Goal: Book appointment/travel/reservation

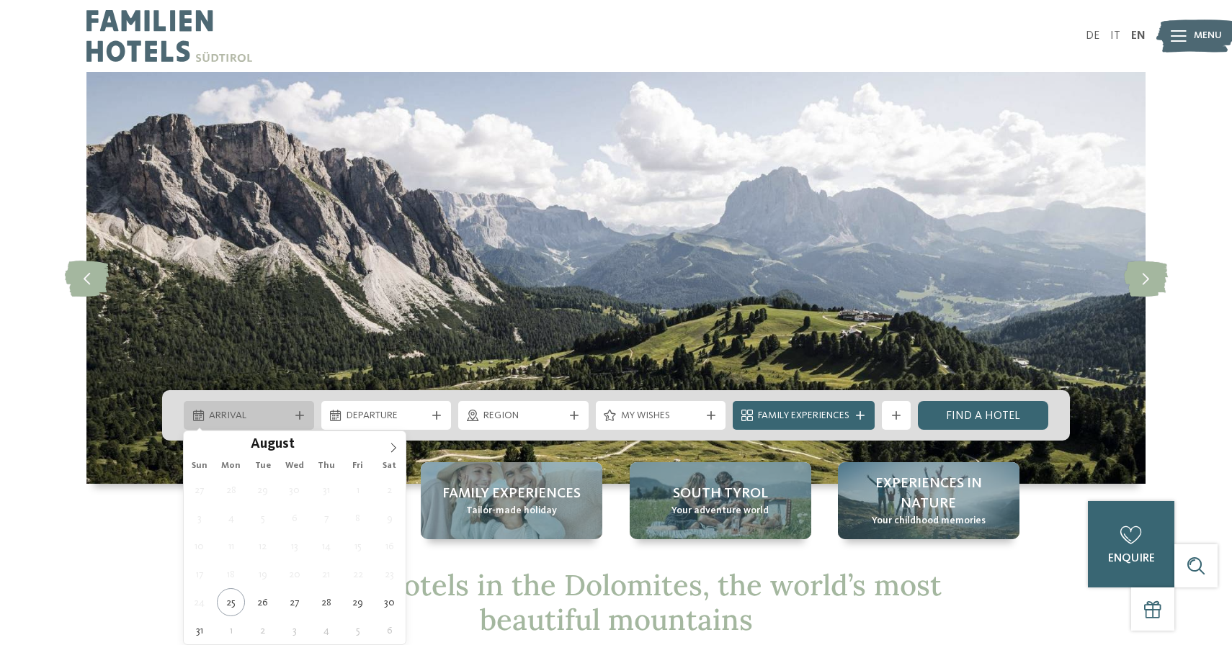
click at [309, 426] on div "Arrival" at bounding box center [249, 415] width 130 height 29
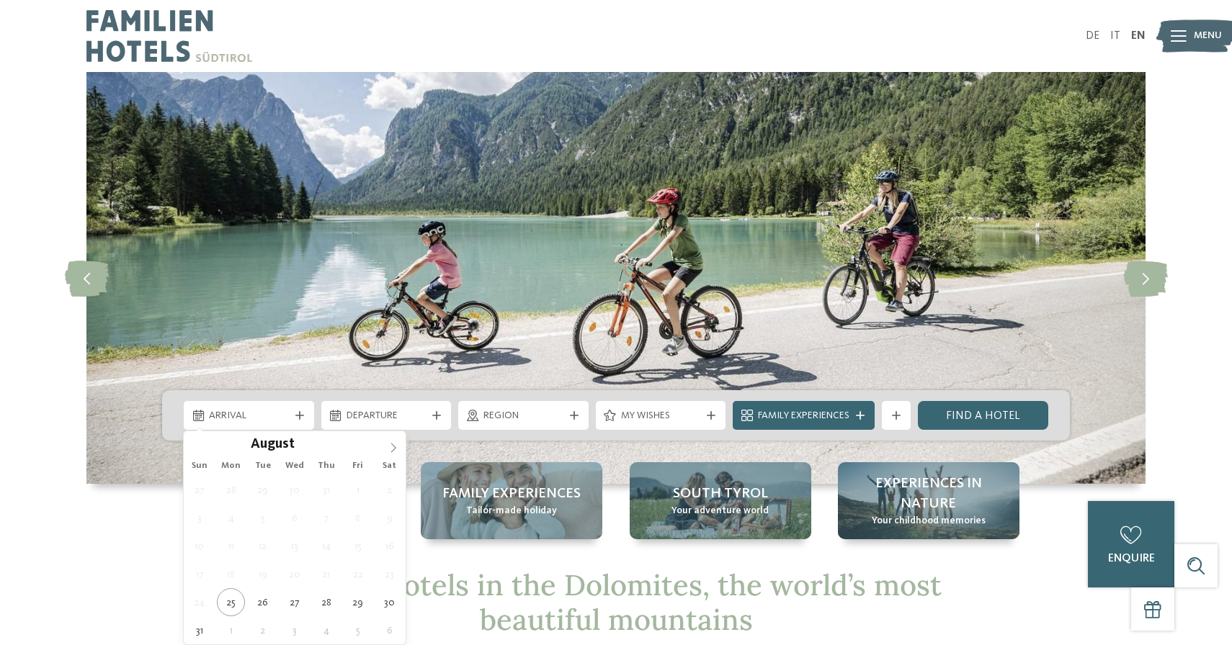
click at [393, 448] on icon at bounding box center [393, 448] width 10 height 10
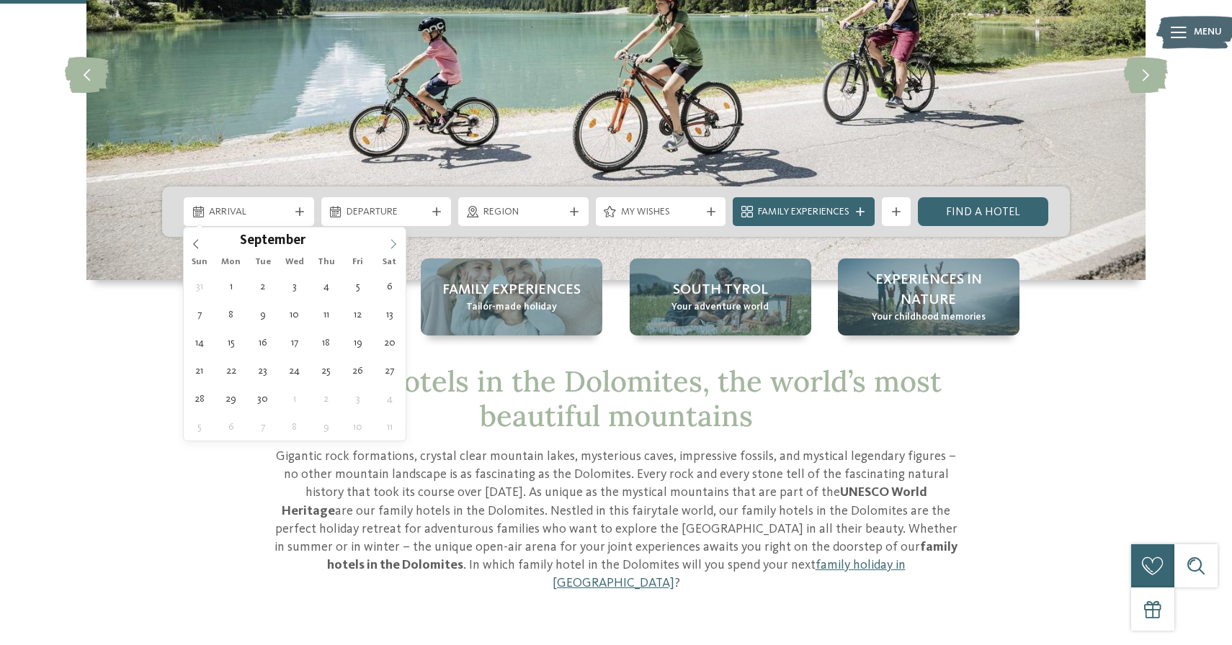
scroll to position [205, 0]
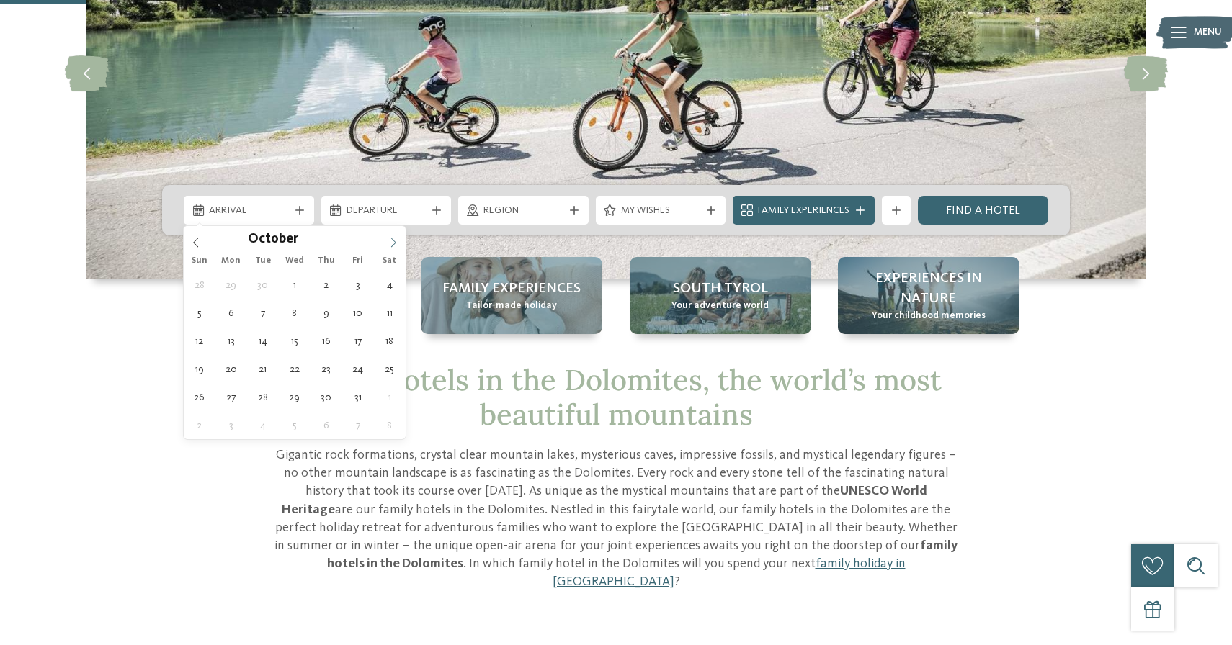
click at [396, 238] on icon at bounding box center [393, 243] width 10 height 10
type div "[DATE]"
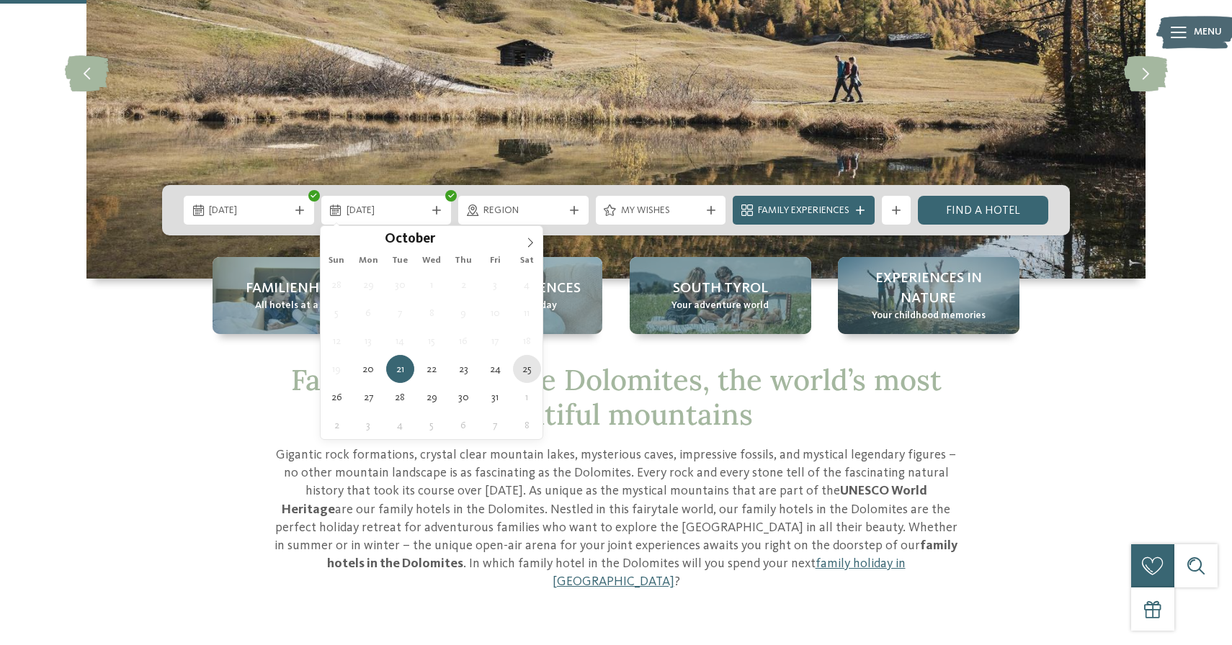
type div "[DATE]"
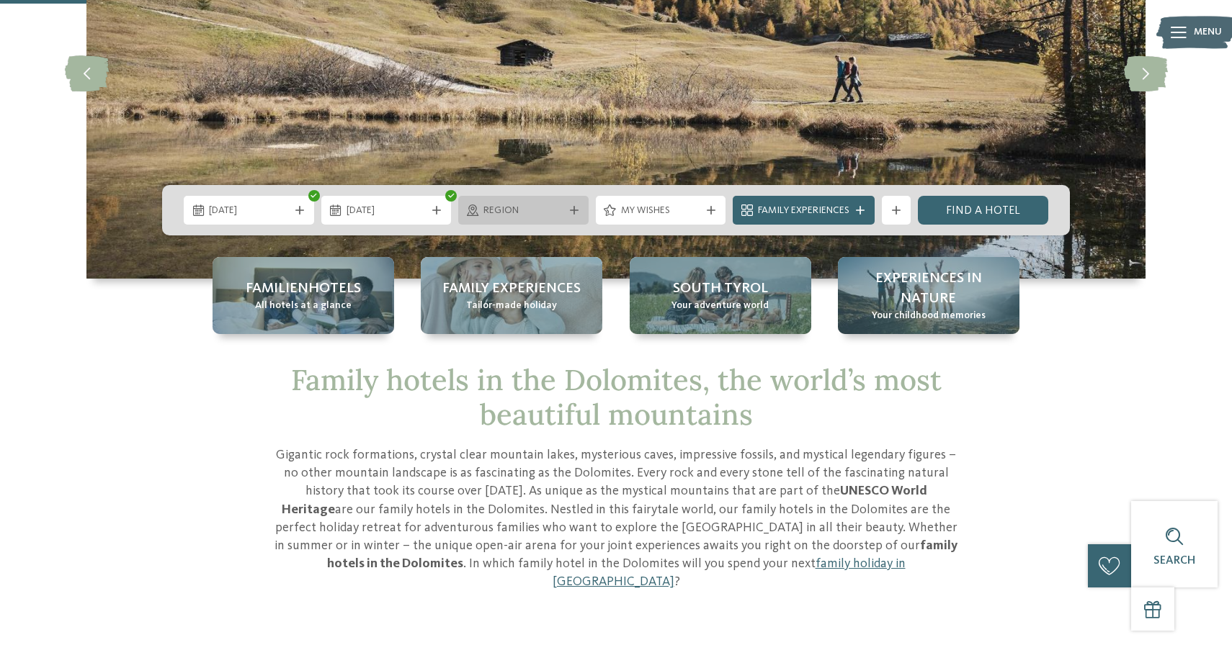
click at [575, 216] on div "Region" at bounding box center [523, 210] width 130 height 29
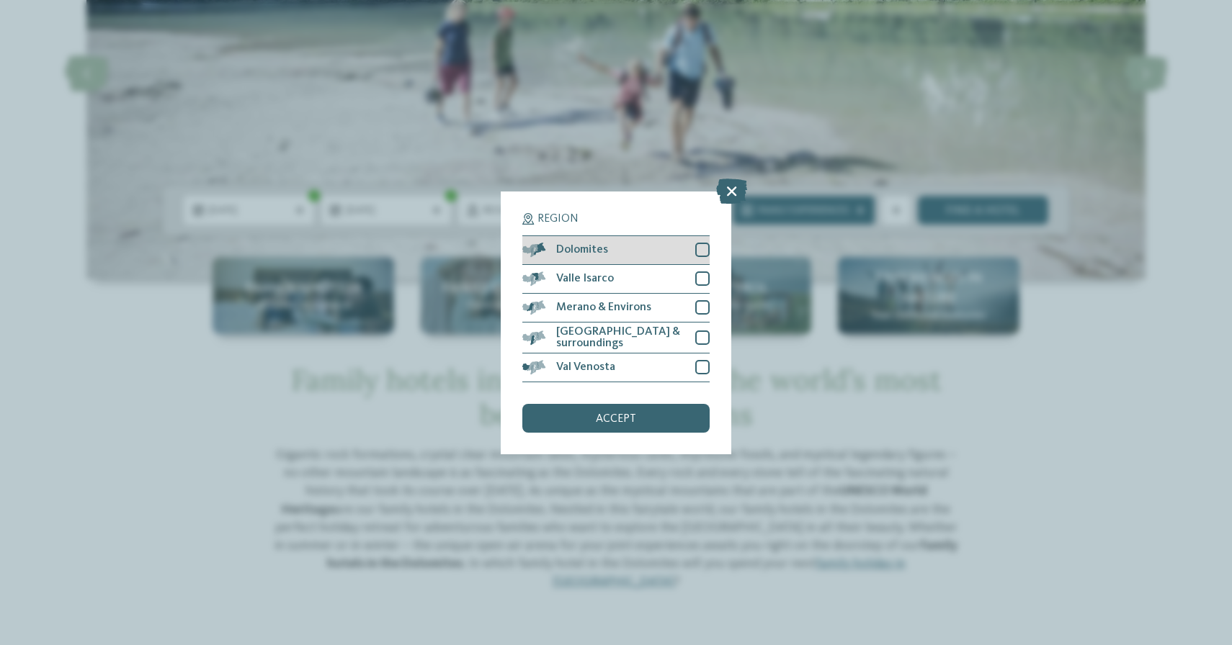
click at [601, 256] on span "Dolomites" at bounding box center [582, 250] width 52 height 12
click at [597, 423] on span "accept" at bounding box center [616, 420] width 40 height 12
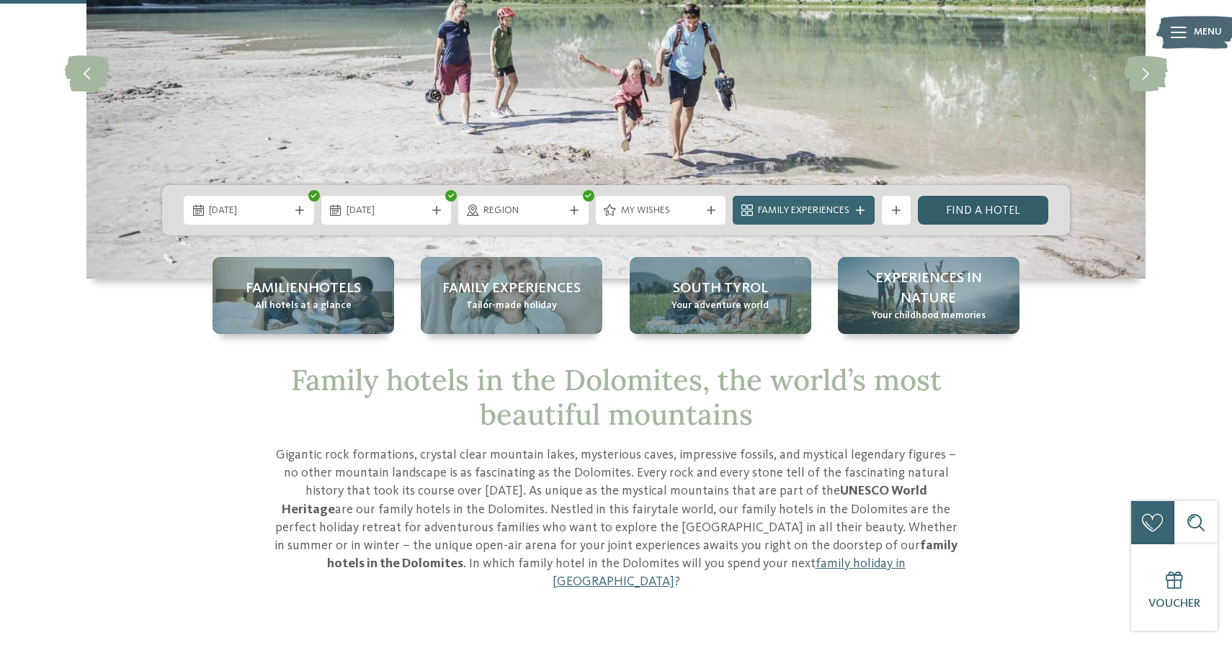
click at [955, 217] on link "Find a hotel" at bounding box center [983, 210] width 130 height 29
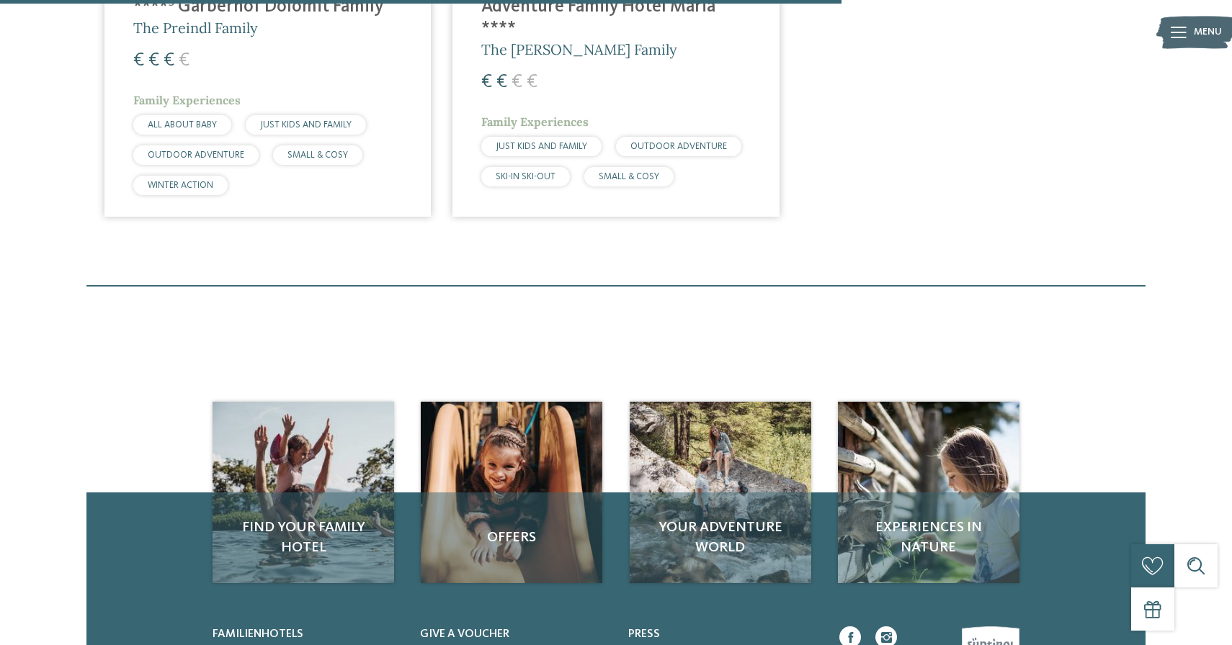
scroll to position [1297, 0]
